Goal: Transaction & Acquisition: Subscribe to service/newsletter

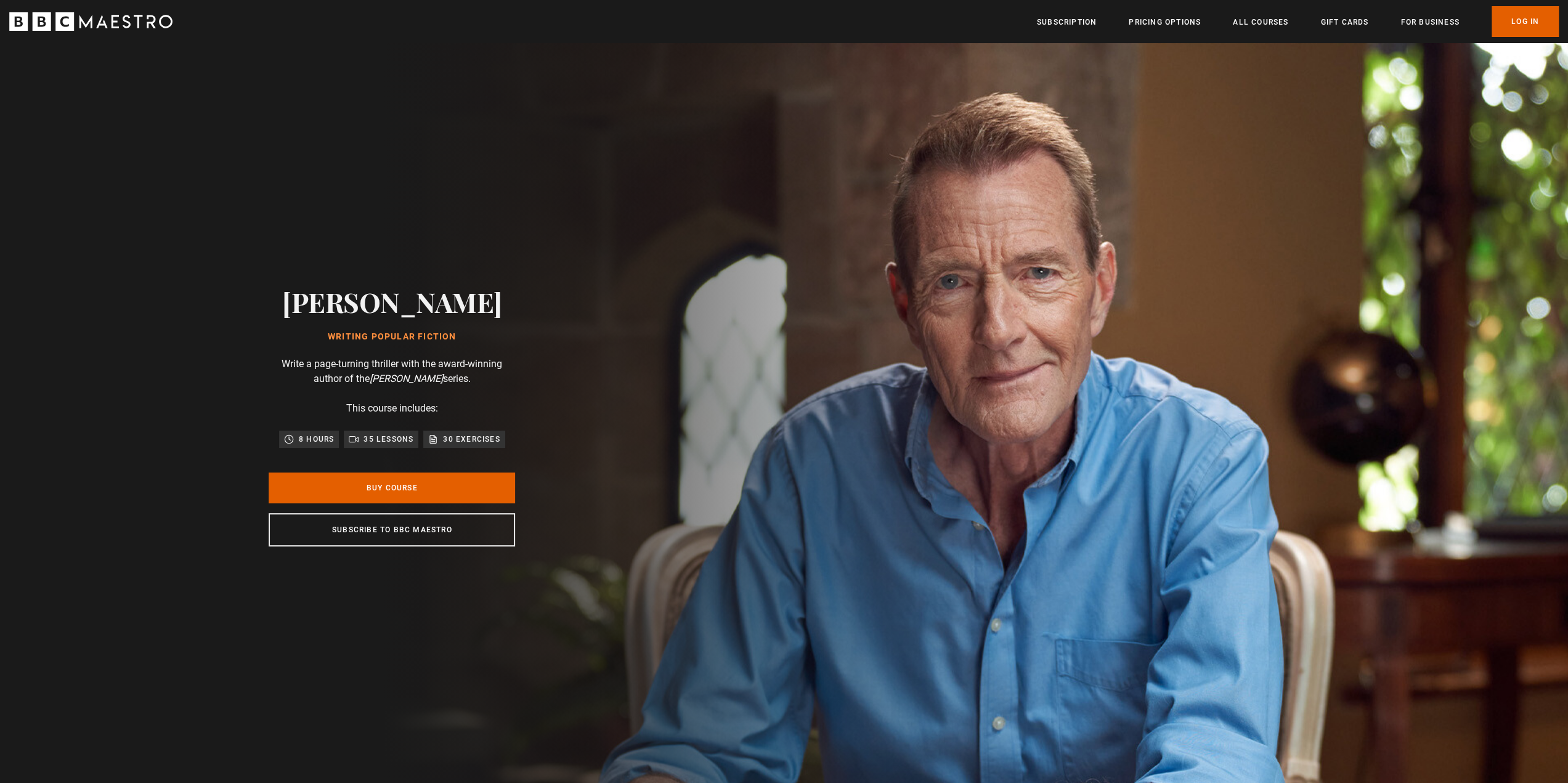
drag, startPoint x: 1271, startPoint y: 19, endPoint x: 1225, endPoint y: 25, distance: 46.4
click at [1270, 19] on link "All Courses" at bounding box center [1260, 22] width 55 height 12
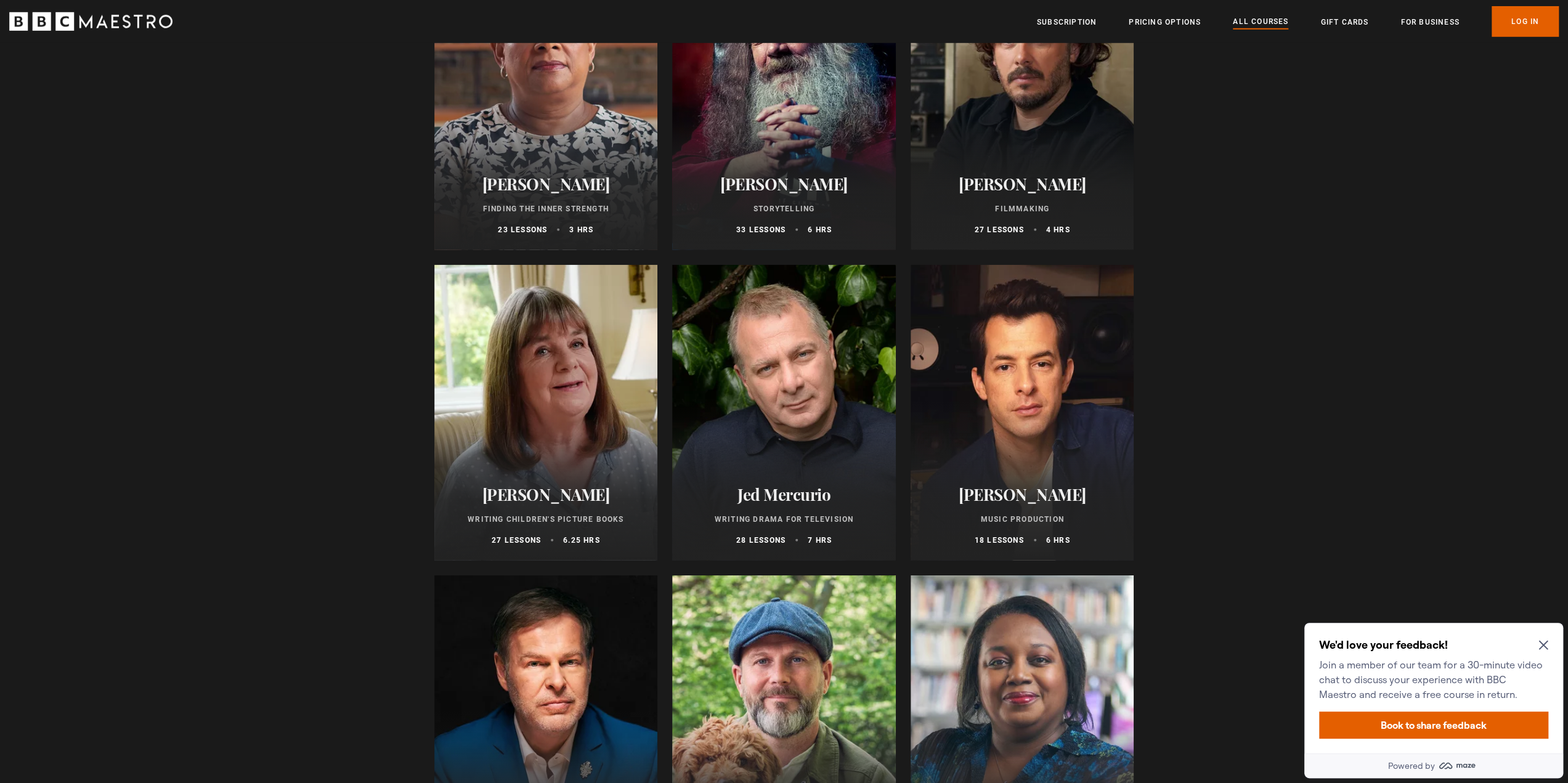
scroll to position [3575, 0]
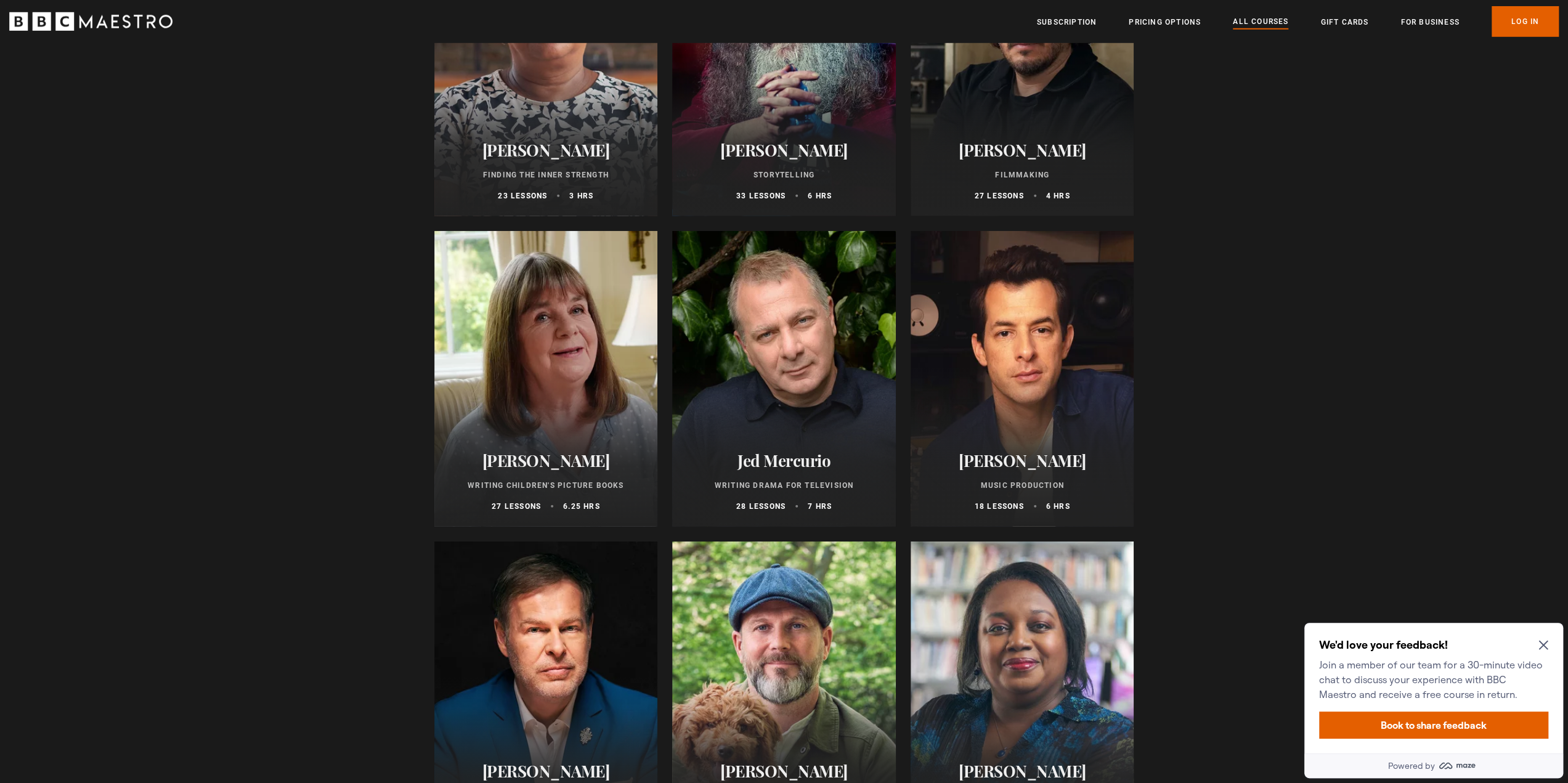
drag, startPoint x: 793, startPoint y: 477, endPoint x: 788, endPoint y: 480, distance: 5.8
click at [794, 477] on div "Jed Mercurio Writing Drama for Television 28 lessons 7 hrs" at bounding box center [784, 481] width 224 height 91
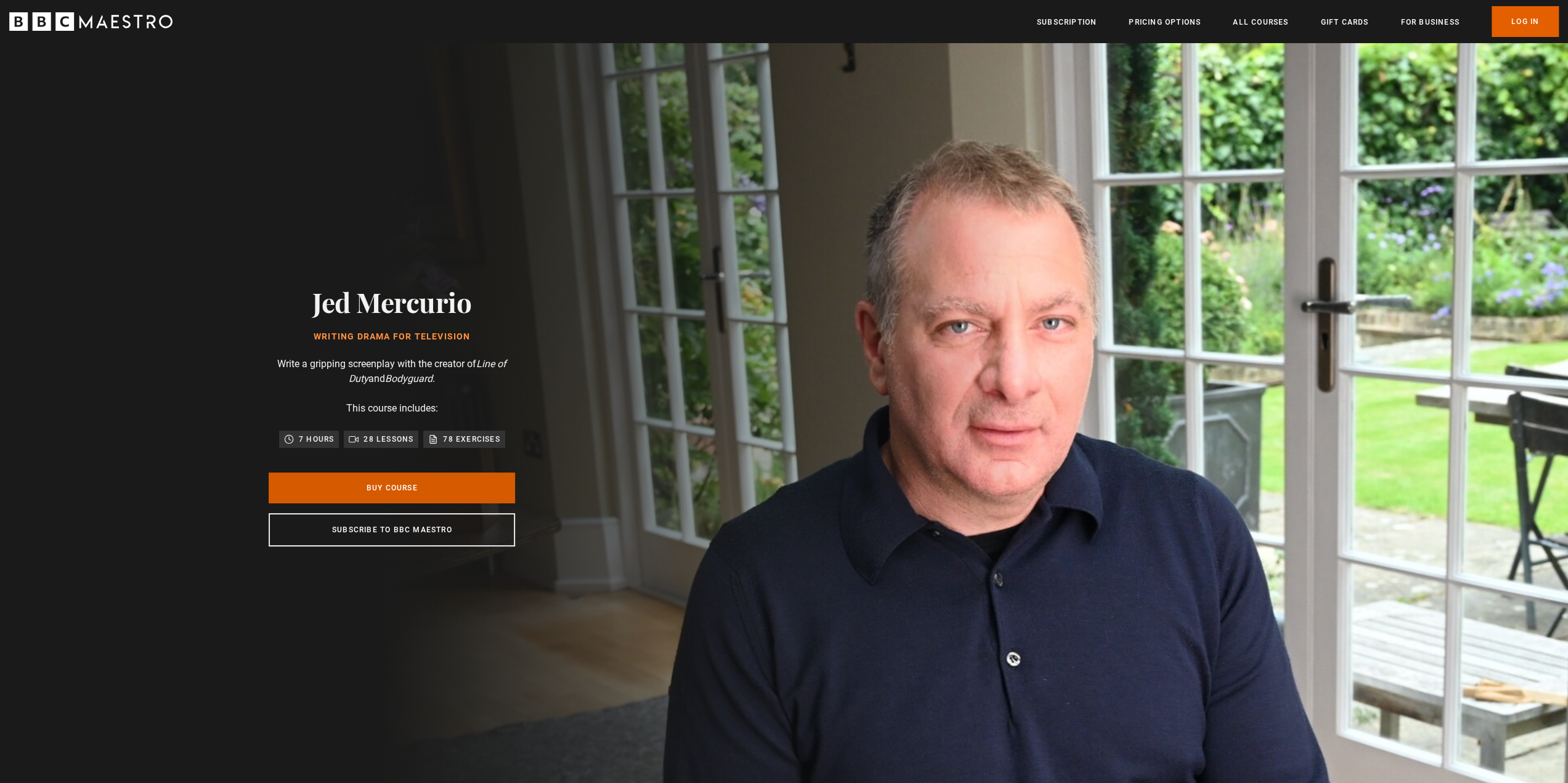
click at [472, 485] on link "Buy Course" at bounding box center [392, 488] width 246 height 31
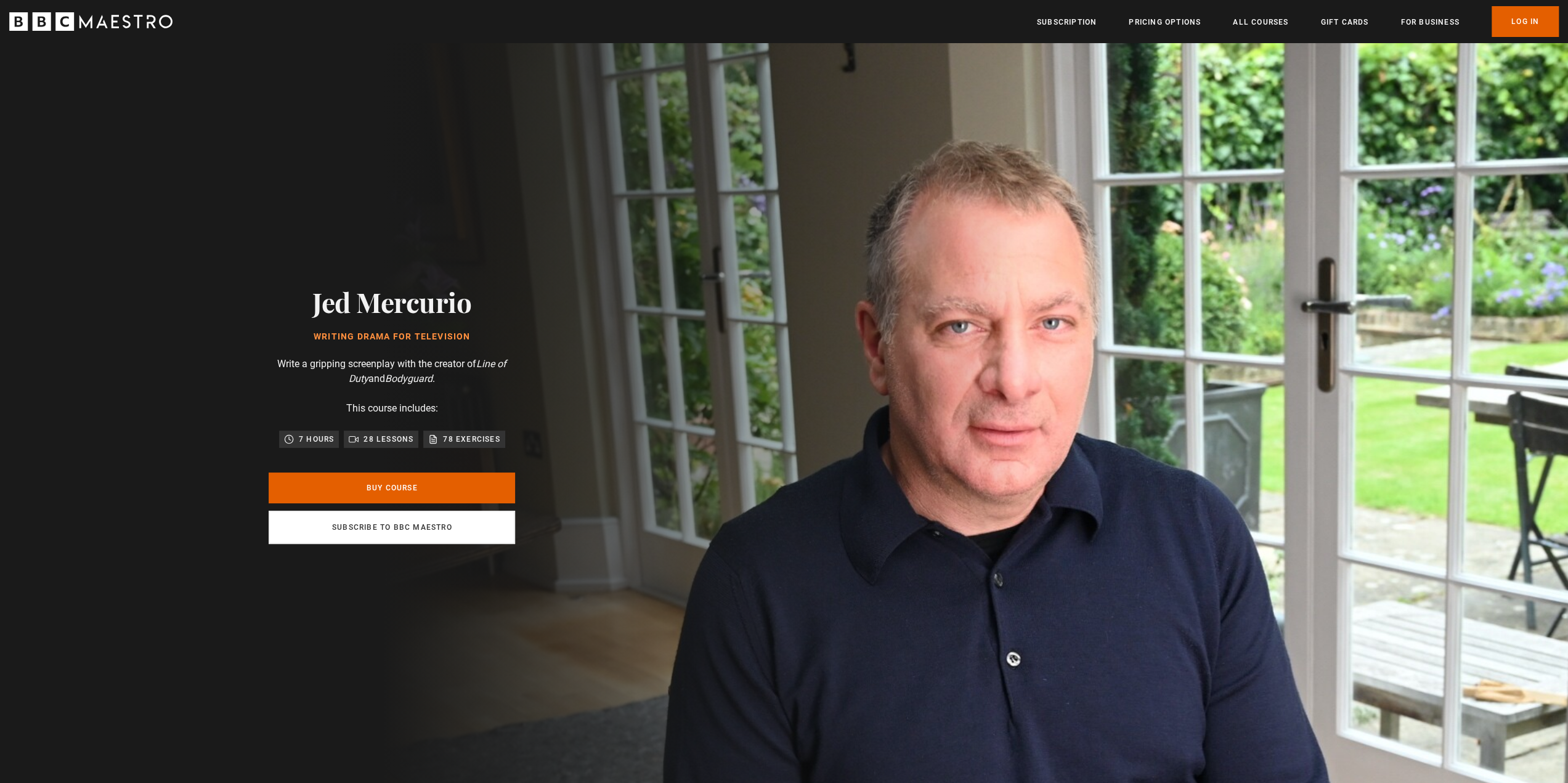
click at [366, 535] on link "Subscribe to BBC Maestro" at bounding box center [392, 527] width 246 height 33
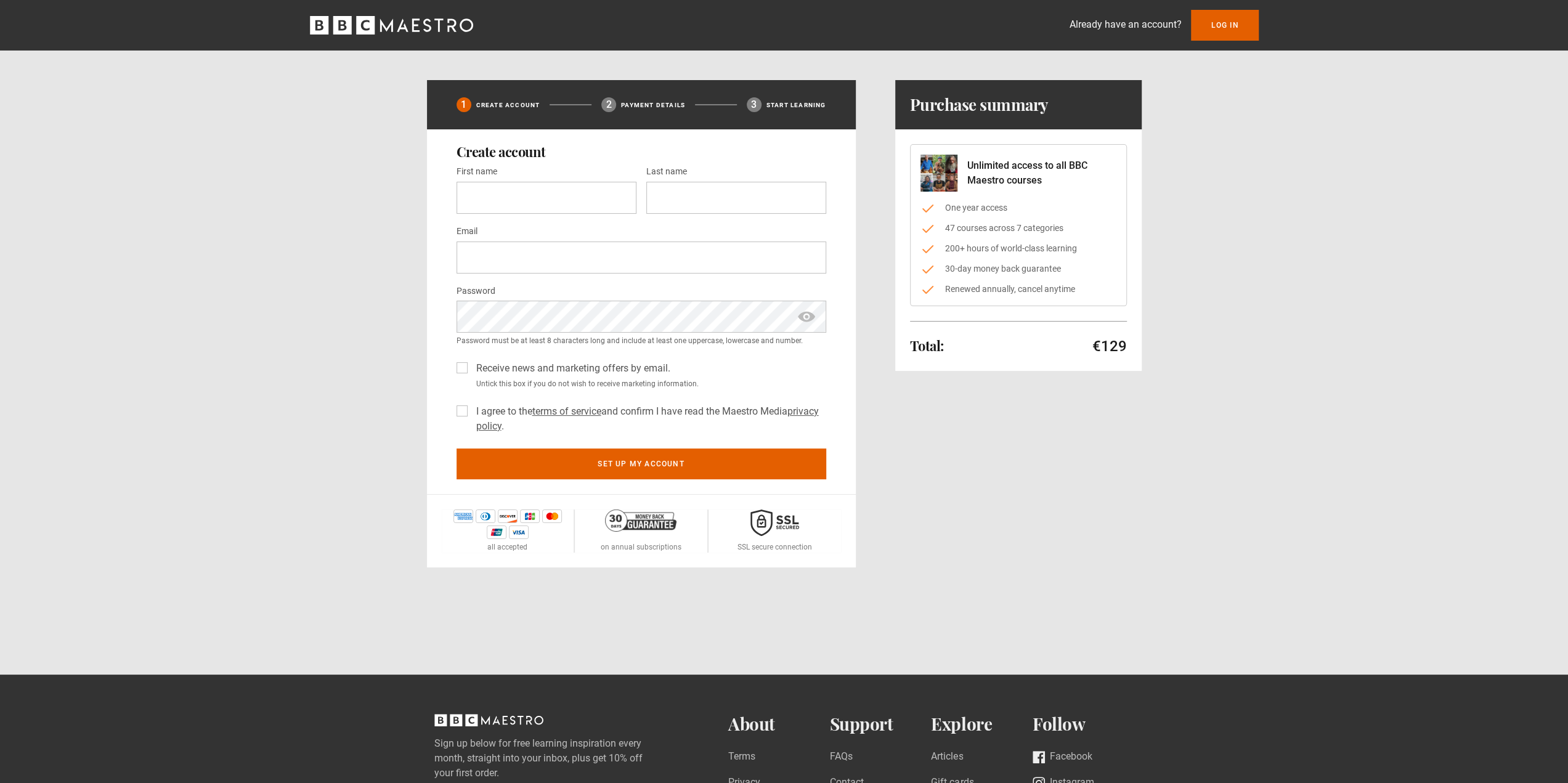
click at [363, 25] on icon "BBC Maestro" at bounding box center [365, 25] width 19 height 19
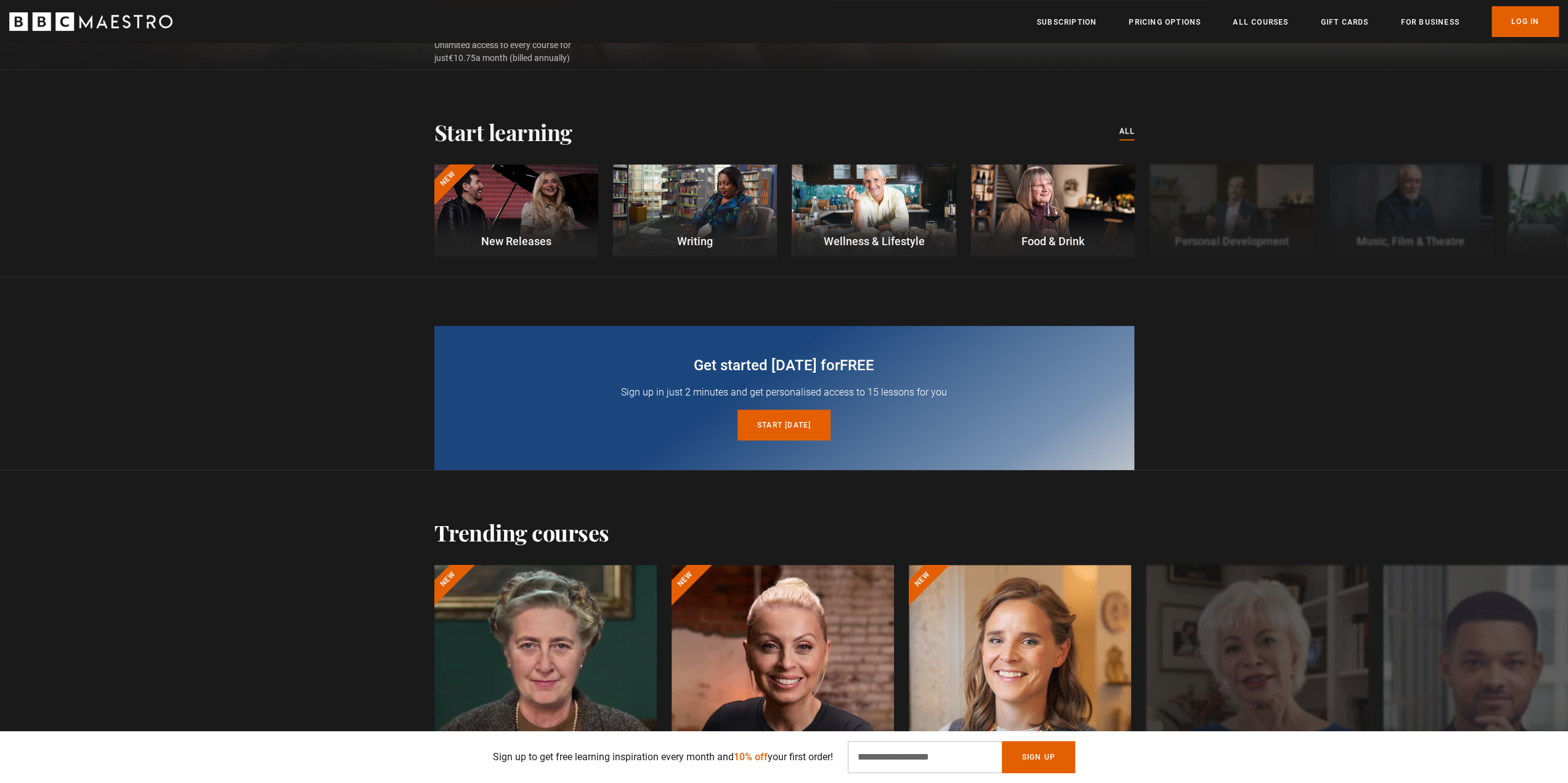
scroll to position [123, 0]
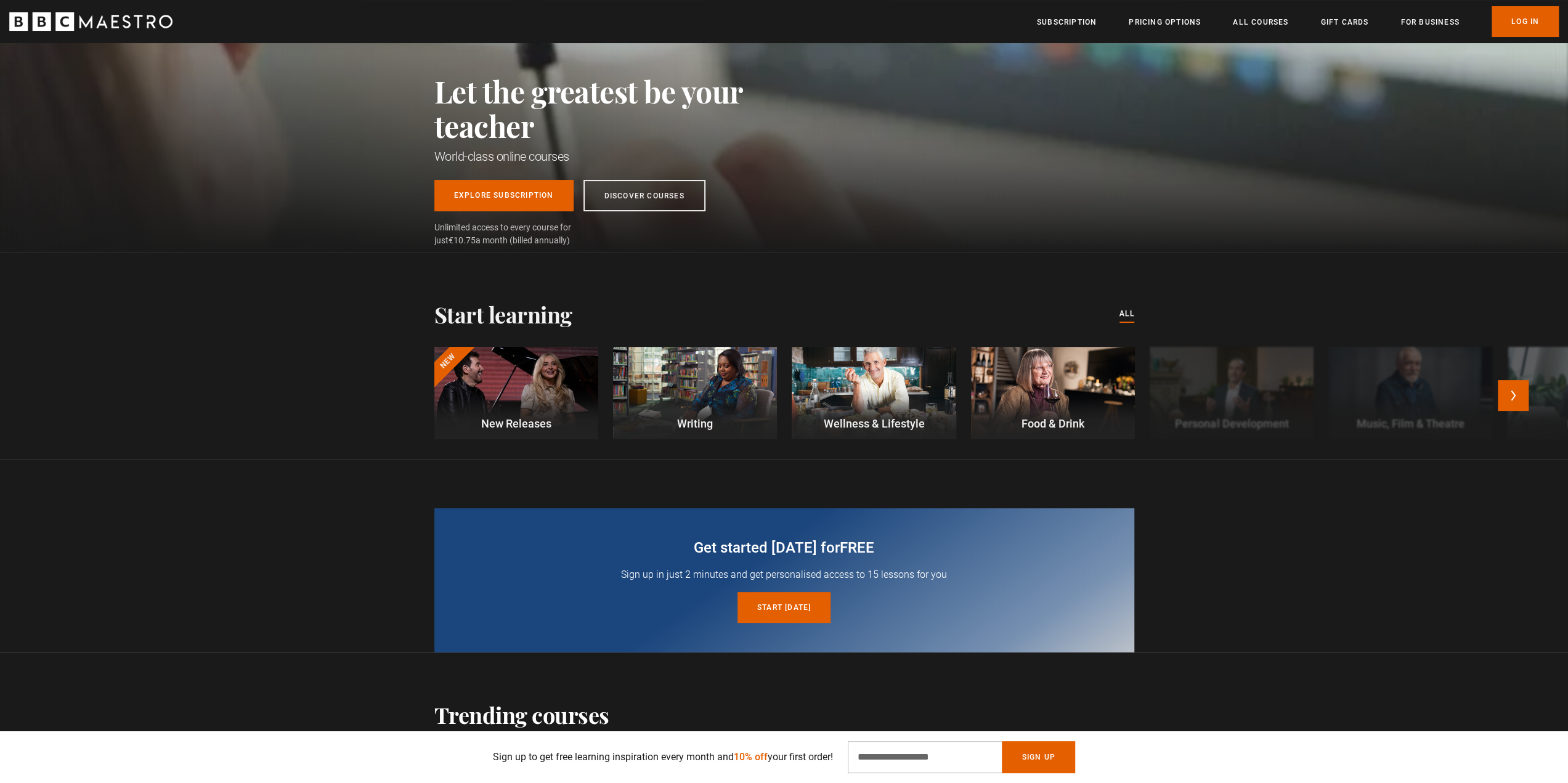
drag, startPoint x: 724, startPoint y: 392, endPoint x: 705, endPoint y: 389, distance: 19.2
click at [724, 392] on div at bounding box center [695, 393] width 164 height 92
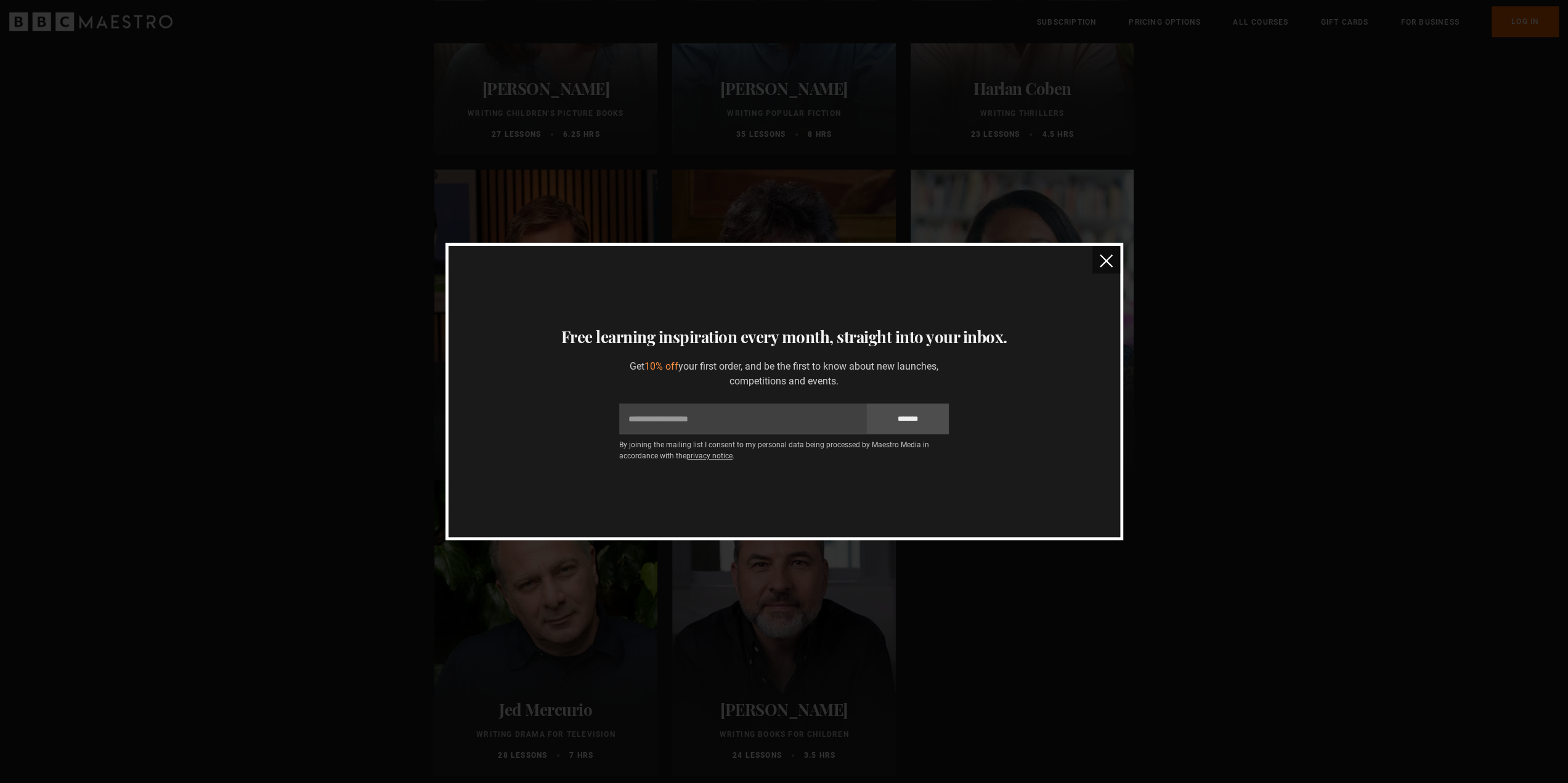
scroll to position [1171, 0]
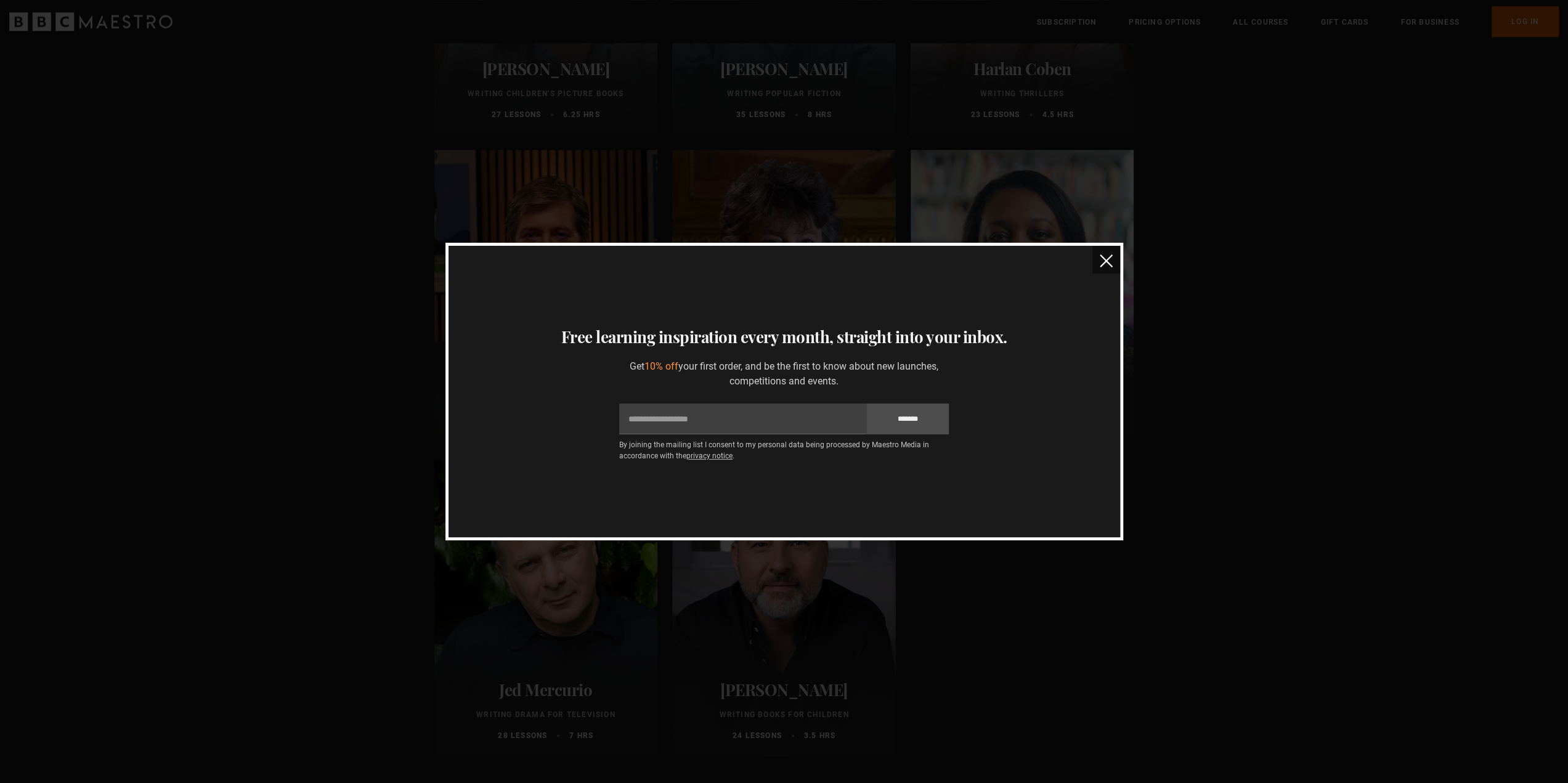
click at [1105, 259] on img "close" at bounding box center [1106, 261] width 13 height 13
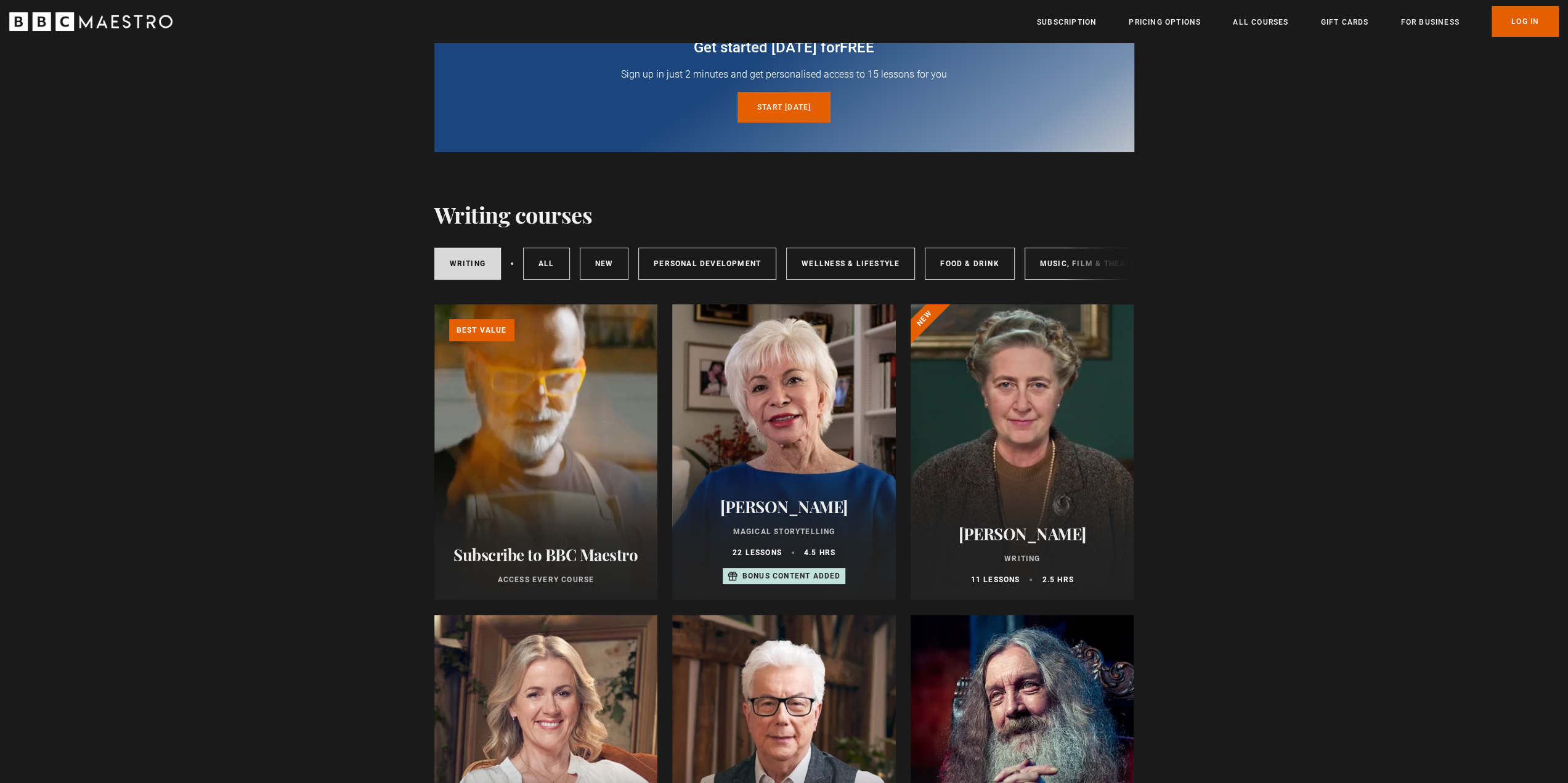
scroll to position [0, 0]
